Goal: Navigation & Orientation: Find specific page/section

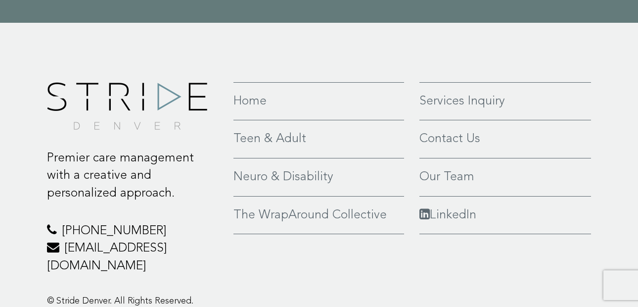
scroll to position [2275, 0]
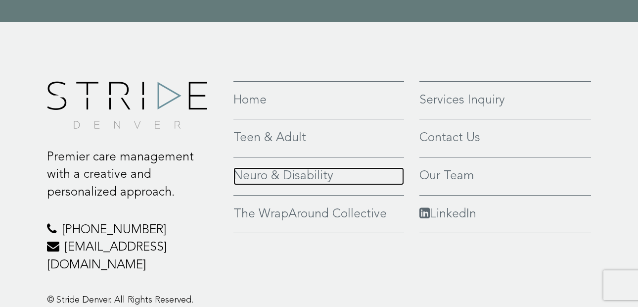
click at [314, 167] on link "Neuro & Disability" at bounding box center [319, 176] width 171 height 18
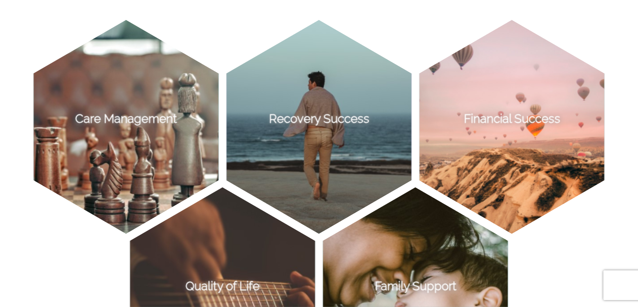
scroll to position [715, 0]
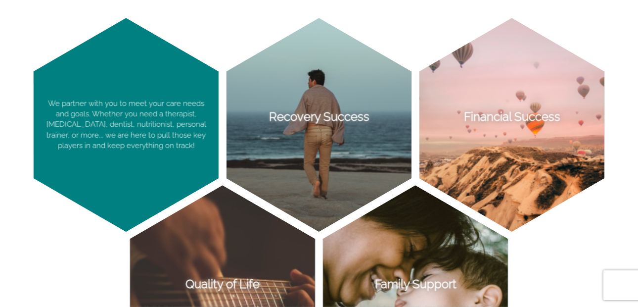
click at [155, 136] on p "We partner with you to meet your care needs and goals. Whether you need a thera…" at bounding box center [126, 125] width 185 height 214
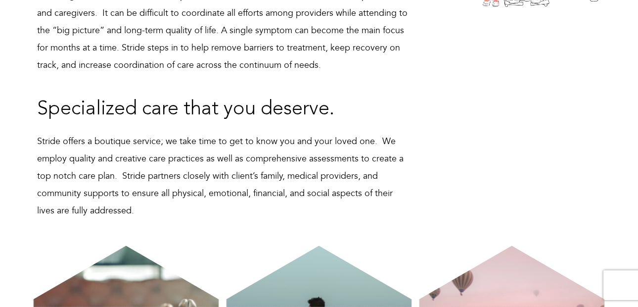
scroll to position [0, 0]
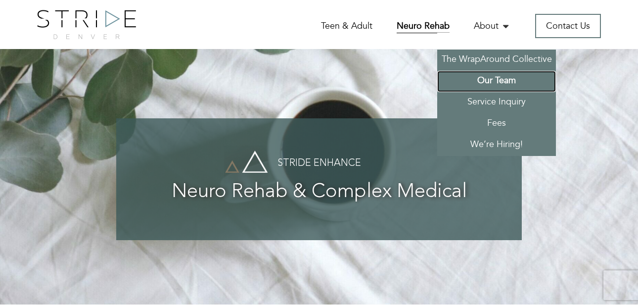
click at [490, 78] on link "Our Team" at bounding box center [496, 81] width 119 height 21
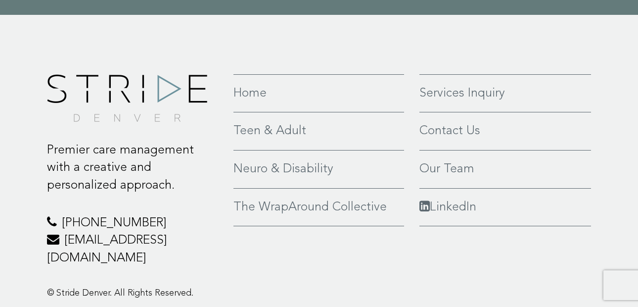
scroll to position [2294, 0]
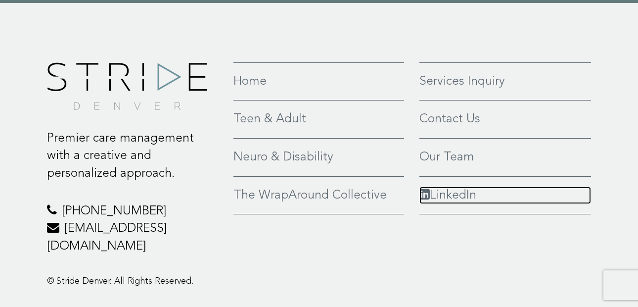
click at [449, 187] on link "LinkedIn" at bounding box center [506, 196] width 172 height 18
